Goal: Check status: Check status

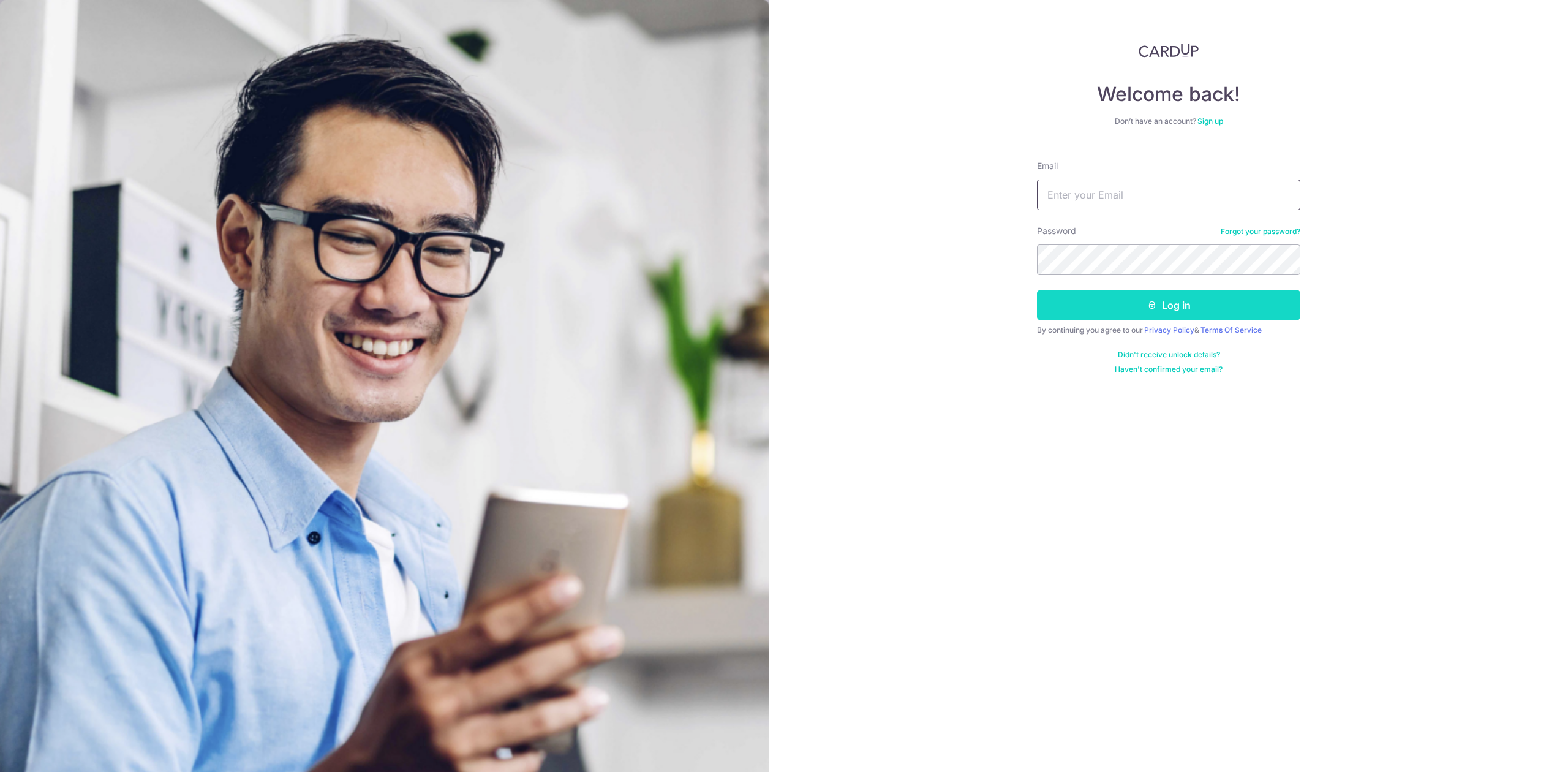
type input "[PERSON_NAME][EMAIL_ADDRESS][DOMAIN_NAME]"
click at [1103, 311] on button "Log in" at bounding box center [1168, 305] width 263 height 31
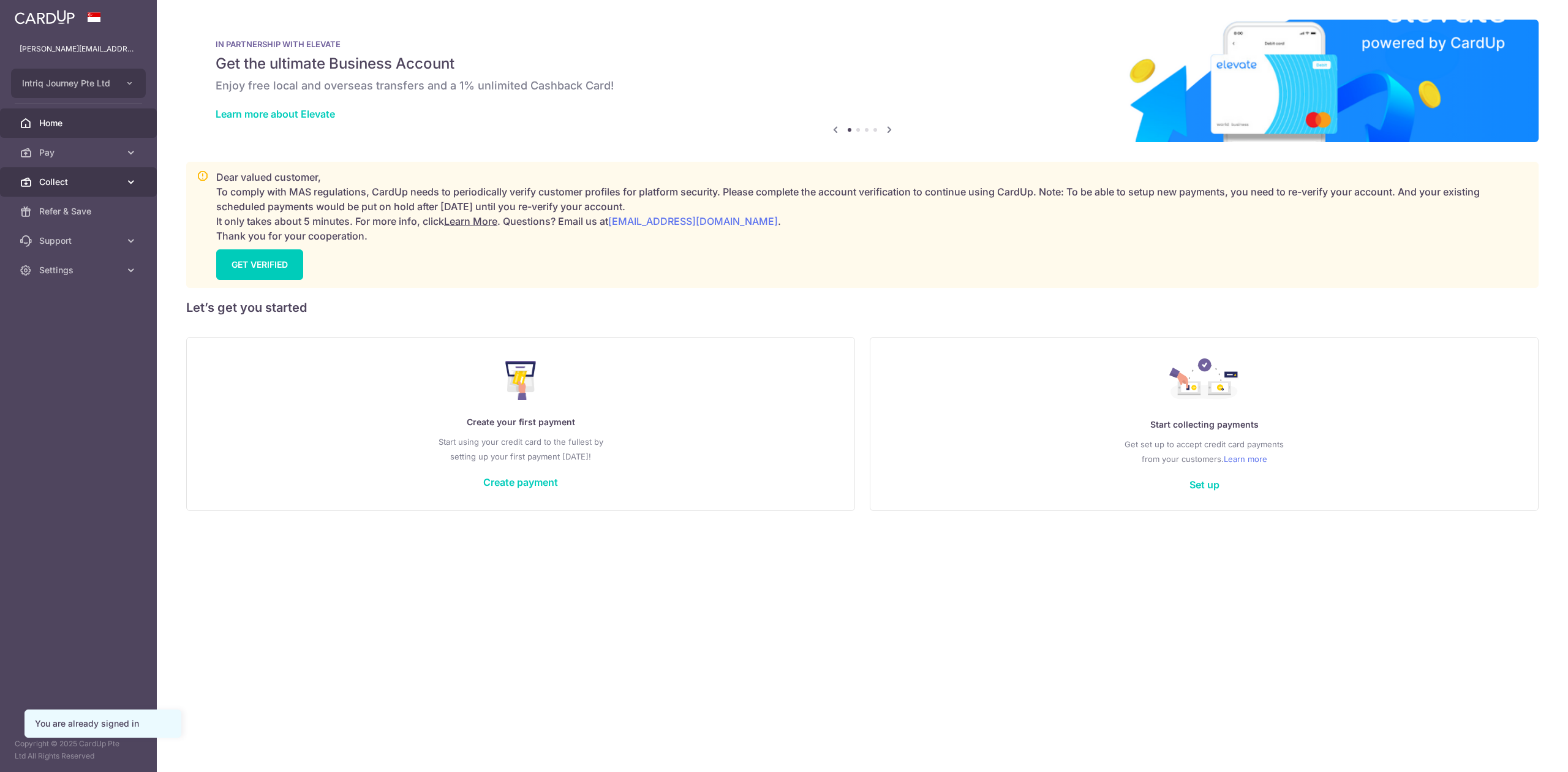
click at [101, 184] on span "Collect" at bounding box center [80, 183] width 81 height 13
click at [72, 209] on span "Dashboard" at bounding box center [80, 212] width 81 height 13
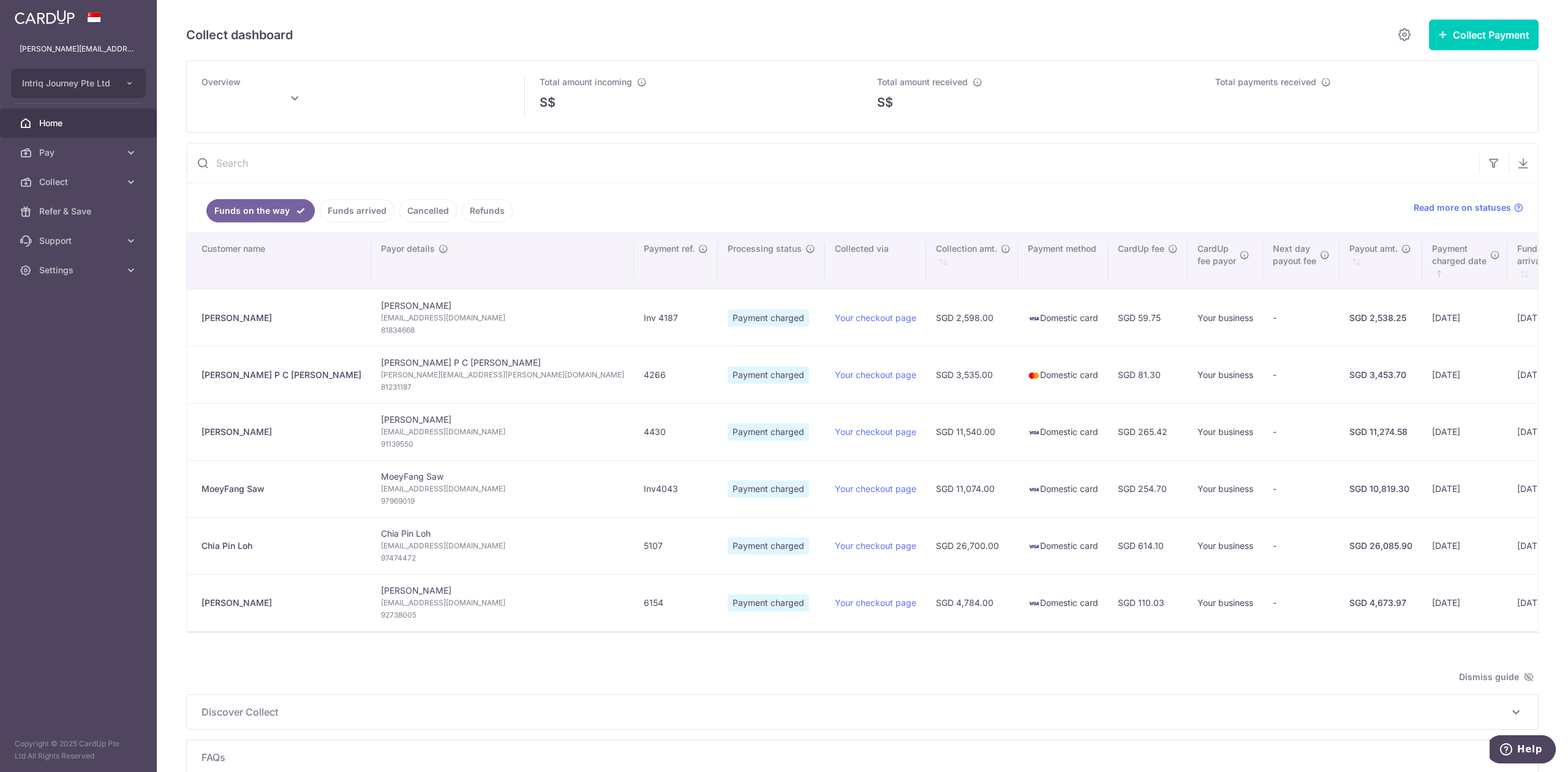
type input "September 2025"
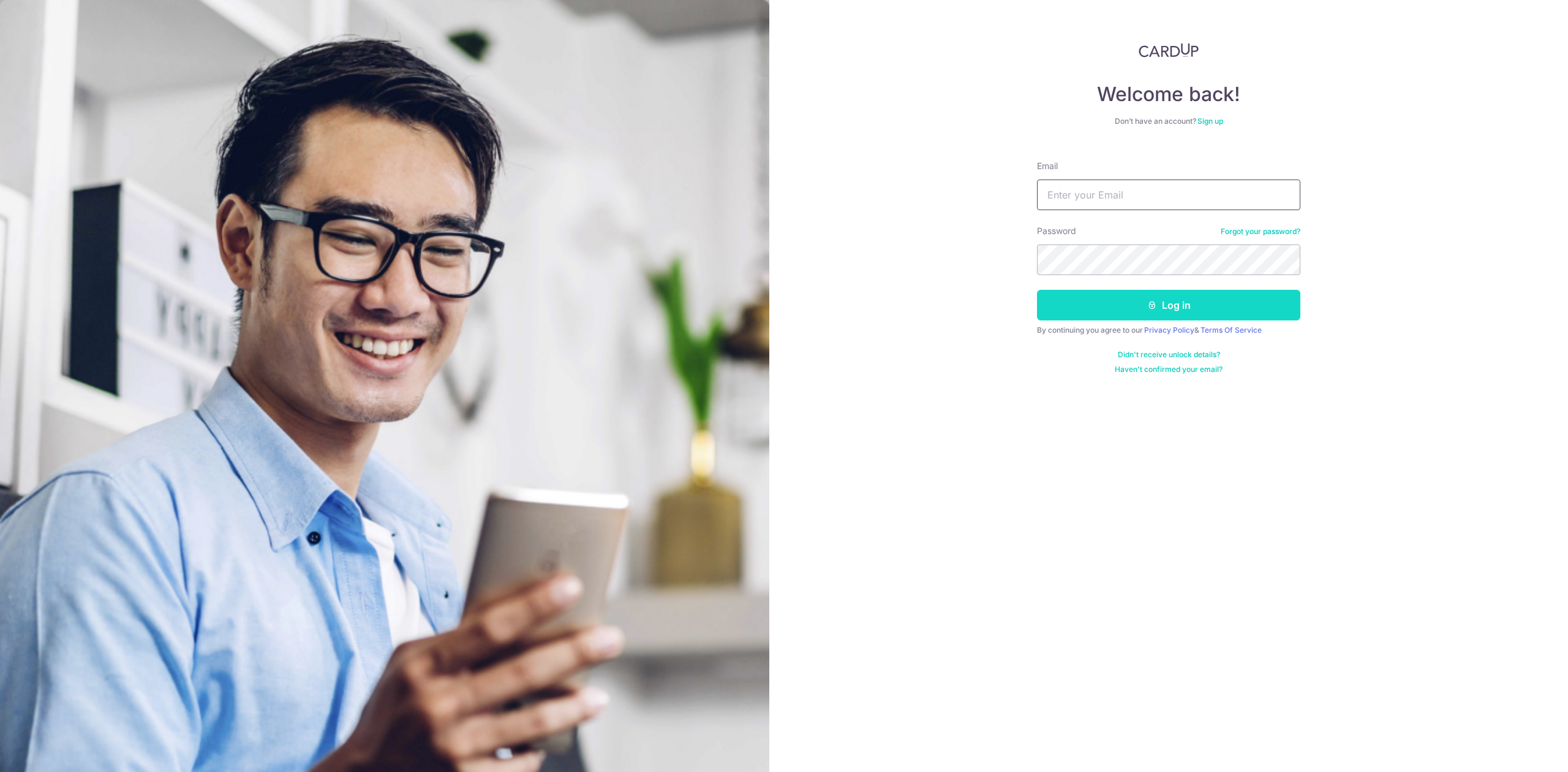
type input "[PERSON_NAME][EMAIL_ADDRESS][DOMAIN_NAME]"
click at [1070, 302] on button "Log in" at bounding box center [1168, 305] width 263 height 31
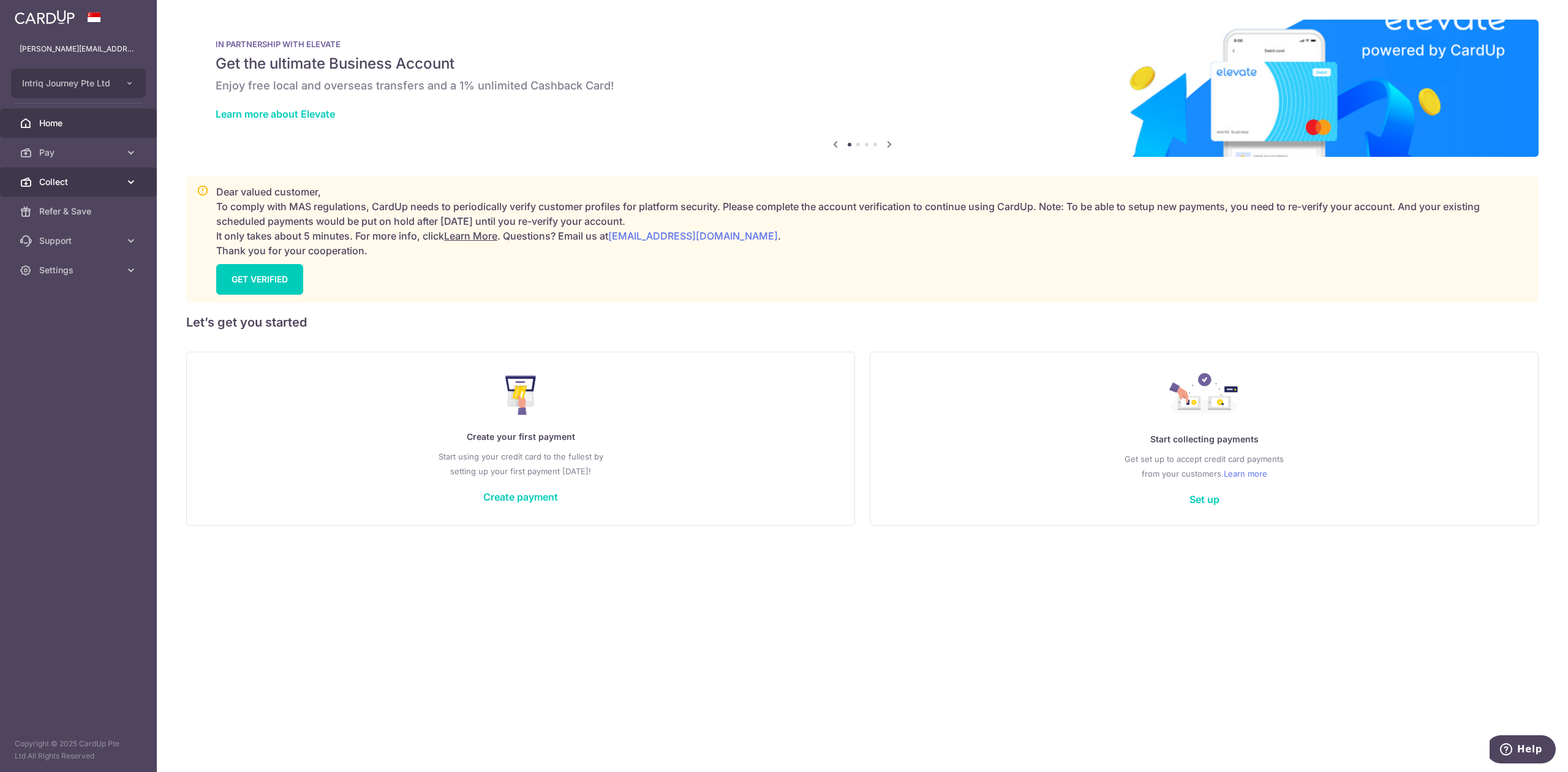
click at [96, 181] on span "Collect" at bounding box center [80, 183] width 81 height 13
click at [99, 221] on link "Dashboard" at bounding box center [78, 211] width 156 height 29
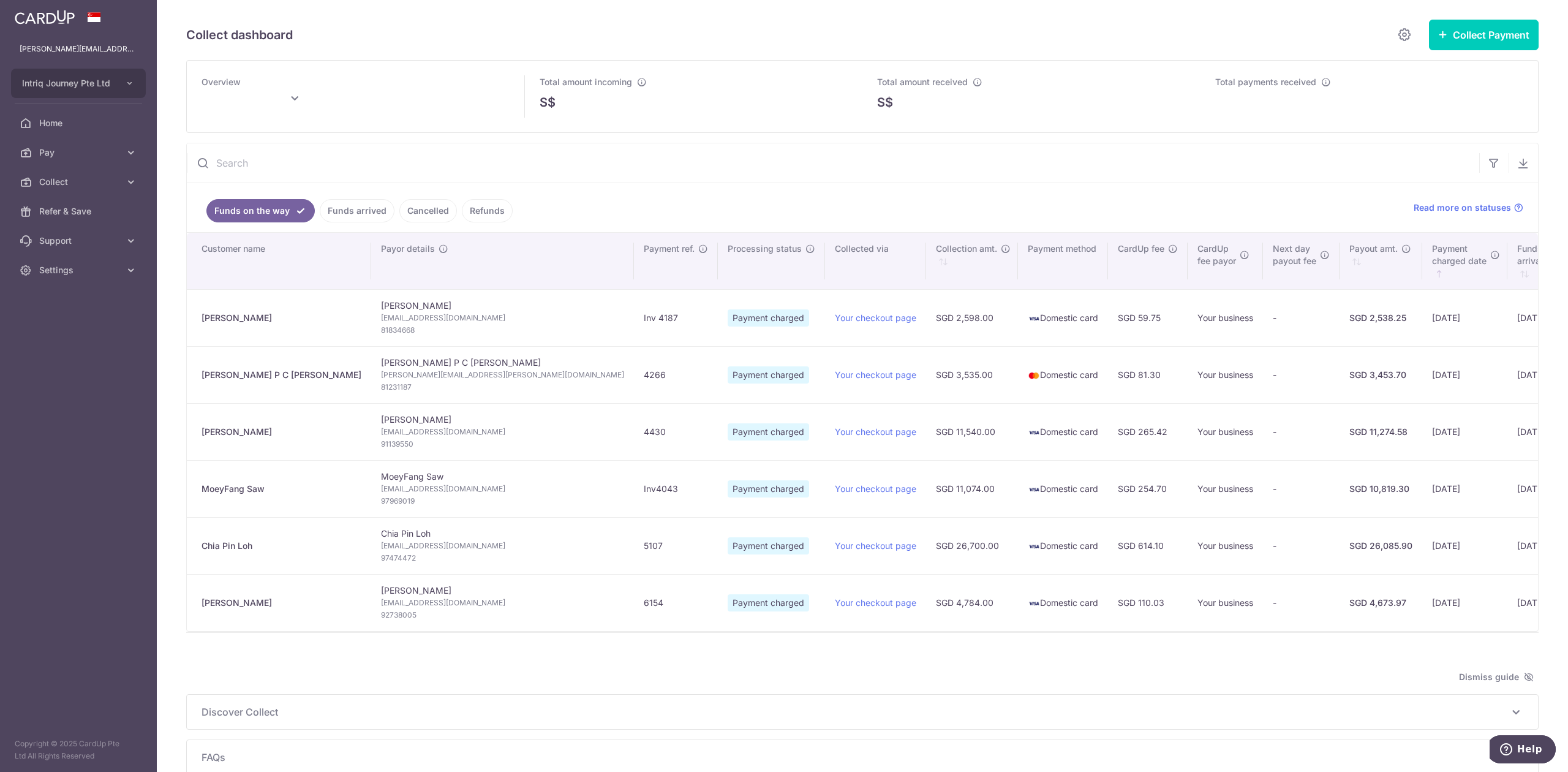
click at [345, 211] on link "Funds arrived" at bounding box center [357, 210] width 75 height 23
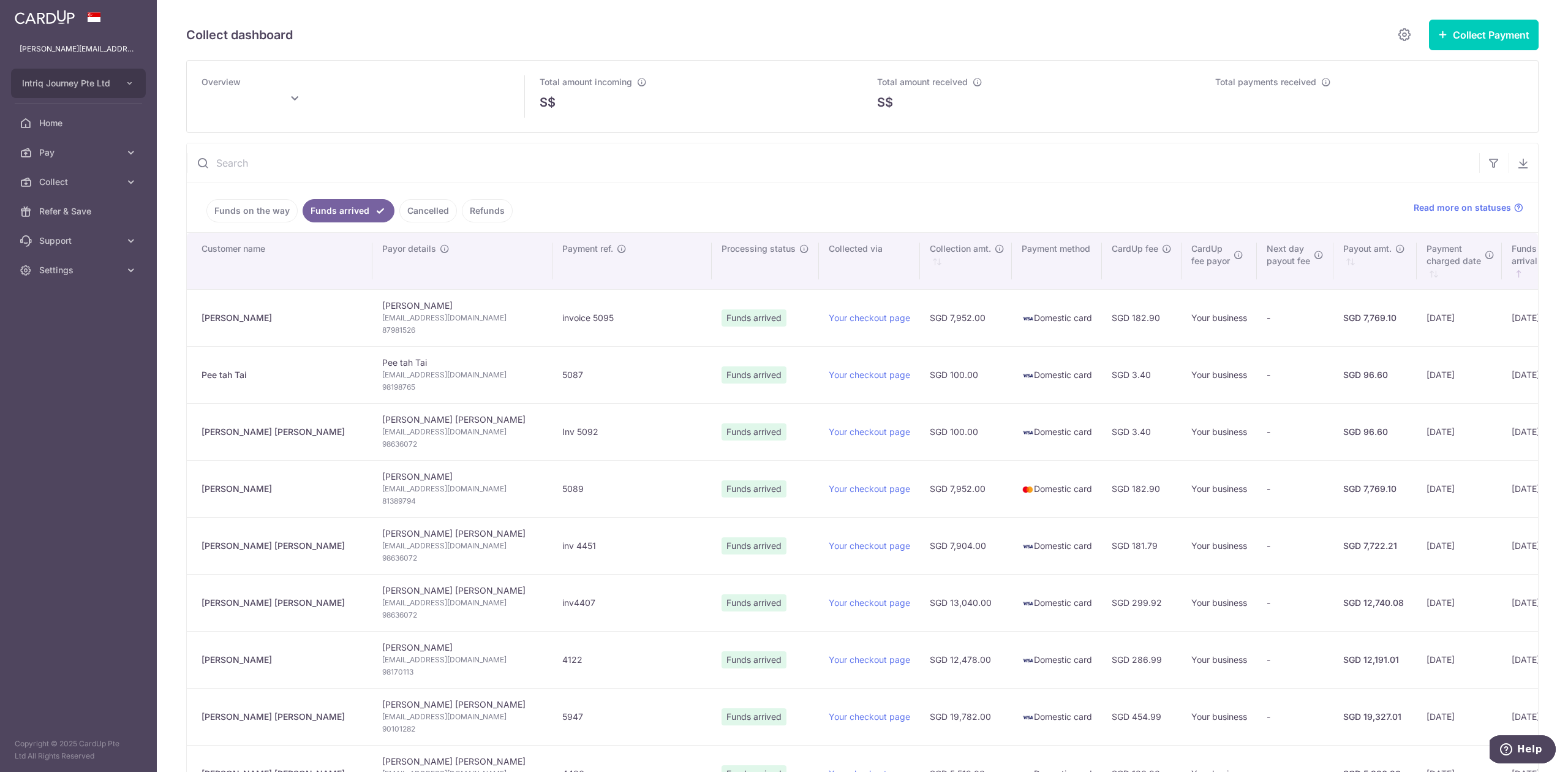
drag, startPoint x: 255, startPoint y: 322, endPoint x: 198, endPoint y: 324, distance: 57.0
click at [198, 324] on td "[PERSON_NAME]" at bounding box center [279, 318] width 186 height 57
copy div "[PERSON_NAME]"
type input "[DATE]"
drag, startPoint x: 276, startPoint y: 605, endPoint x: 199, endPoint y: 608, distance: 77.1
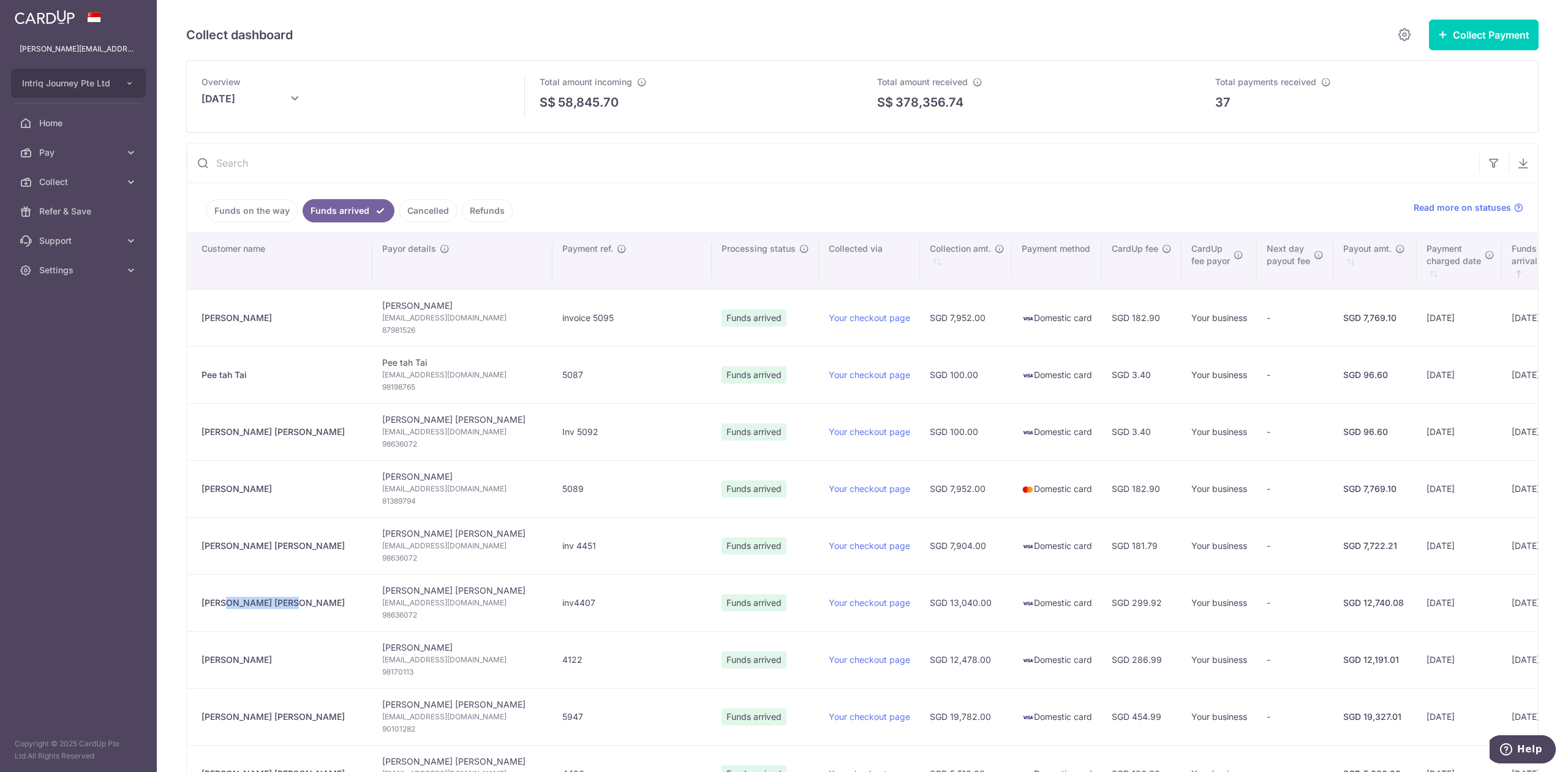
click at [199, 608] on td "[PERSON_NAME] [PERSON_NAME]" at bounding box center [279, 602] width 186 height 57
copy div "[PERSON_NAME] [PERSON_NAME]"
drag, startPoint x: 283, startPoint y: 555, endPoint x: 198, endPoint y: 555, distance: 85.0
click at [198, 555] on td "[PERSON_NAME] [PERSON_NAME]" at bounding box center [279, 545] width 186 height 57
copy div "[PERSON_NAME] [PERSON_NAME]"
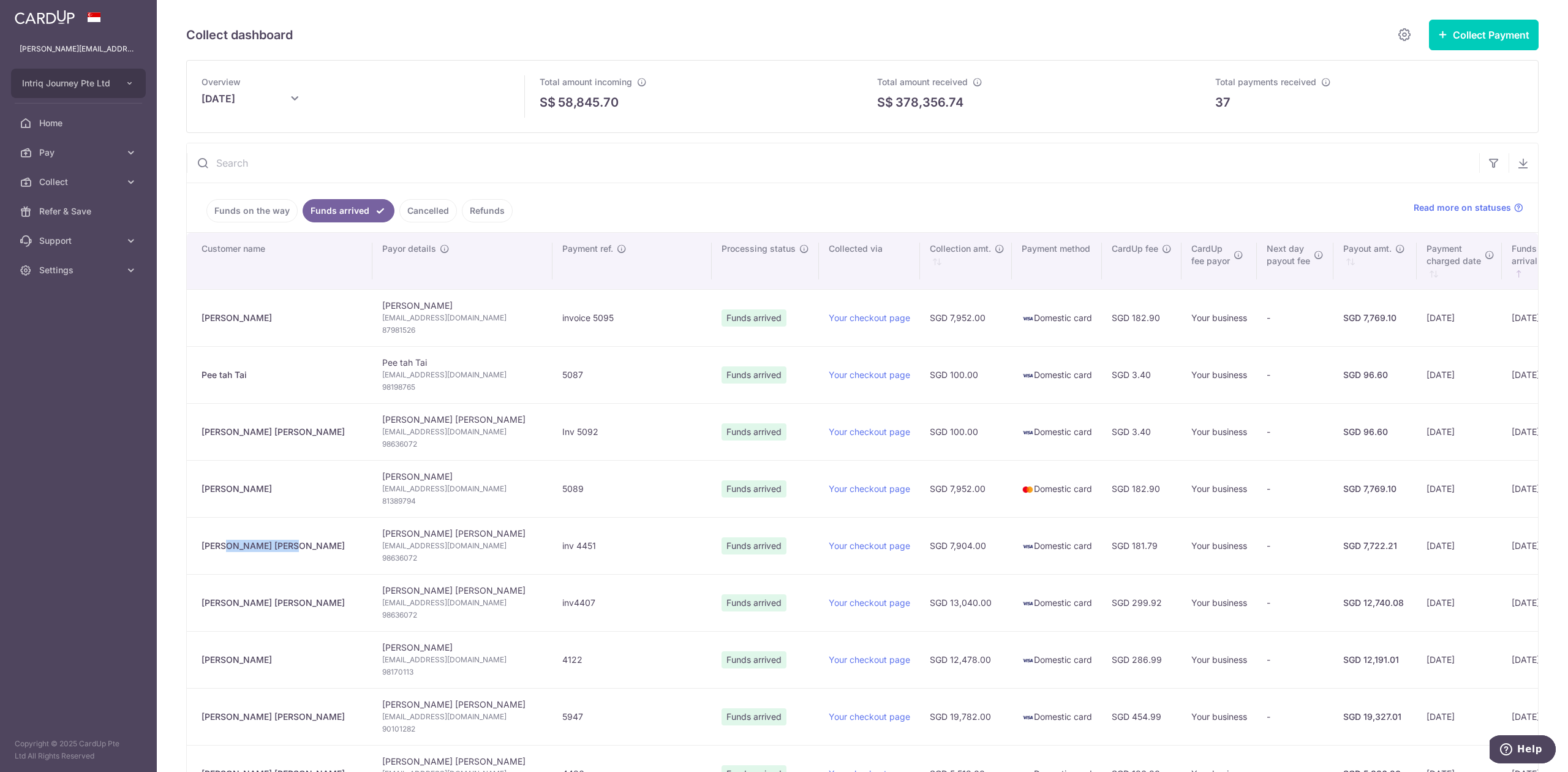
drag, startPoint x: 298, startPoint y: 495, endPoint x: 197, endPoint y: 492, distance: 101.0
click at [197, 492] on td "Chye Yaw Chong" at bounding box center [279, 488] width 186 height 57
copy div "Chye Yaw Chong"
drag, startPoint x: 282, startPoint y: 431, endPoint x: 196, endPoint y: 434, distance: 86.1
click at [196, 434] on td "Kim Foong Wong" at bounding box center [279, 431] width 186 height 57
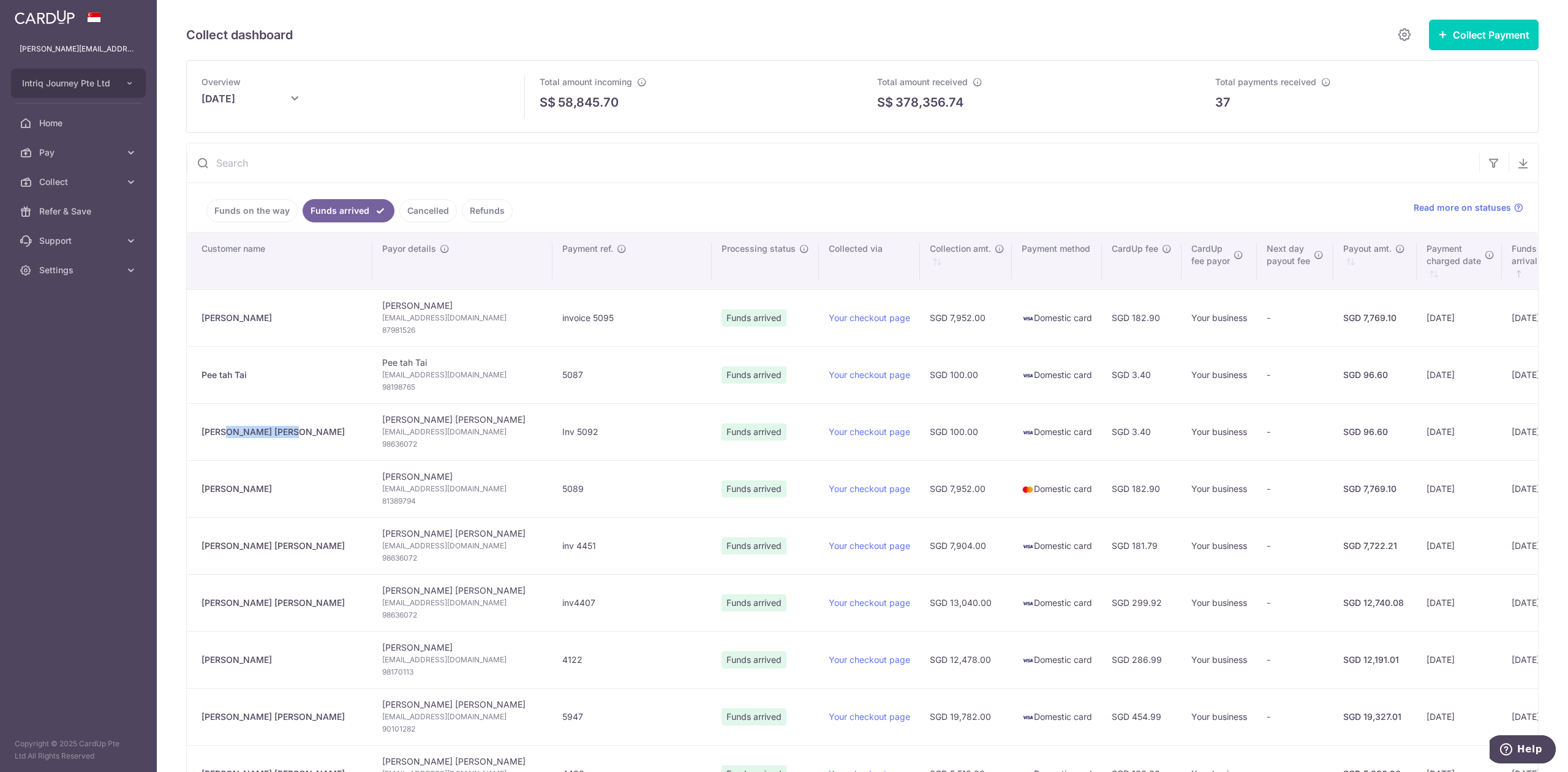
copy div "Kim Foong Wong"
drag, startPoint x: 261, startPoint y: 380, endPoint x: 200, endPoint y: 378, distance: 61.0
click at [200, 378] on td "Pee tah Tai" at bounding box center [279, 375] width 186 height 57
copy div "Pee tah Tai"
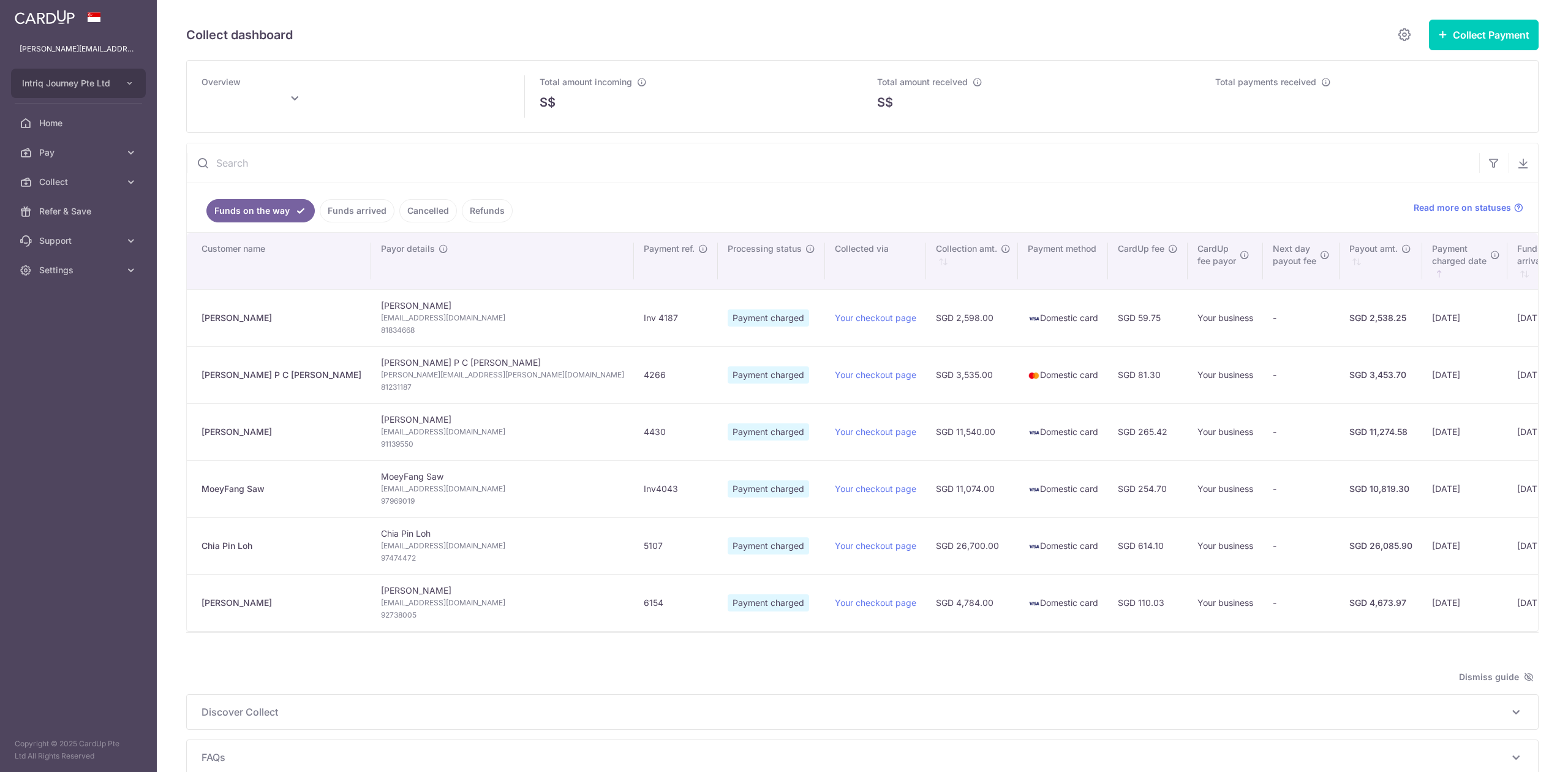
click at [226, 209] on link "Funds on the way" at bounding box center [260, 210] width 108 height 23
